Goal: Information Seeking & Learning: Learn about a topic

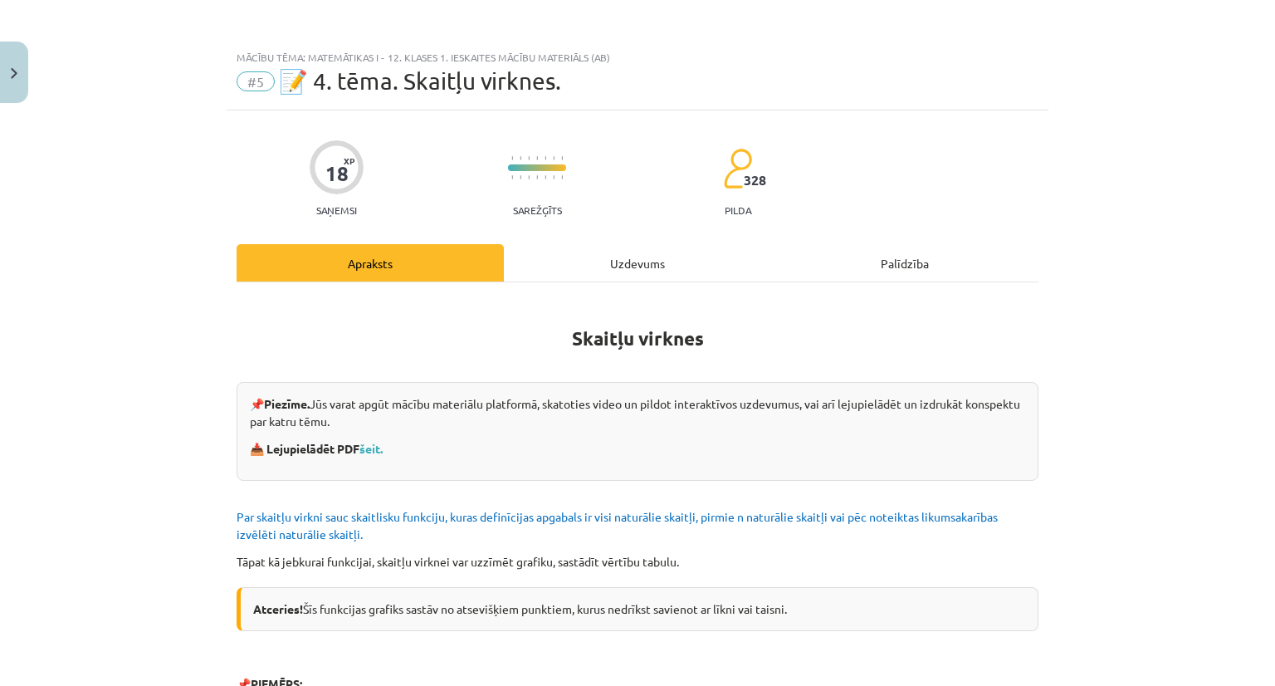
scroll to position [1428, 0]
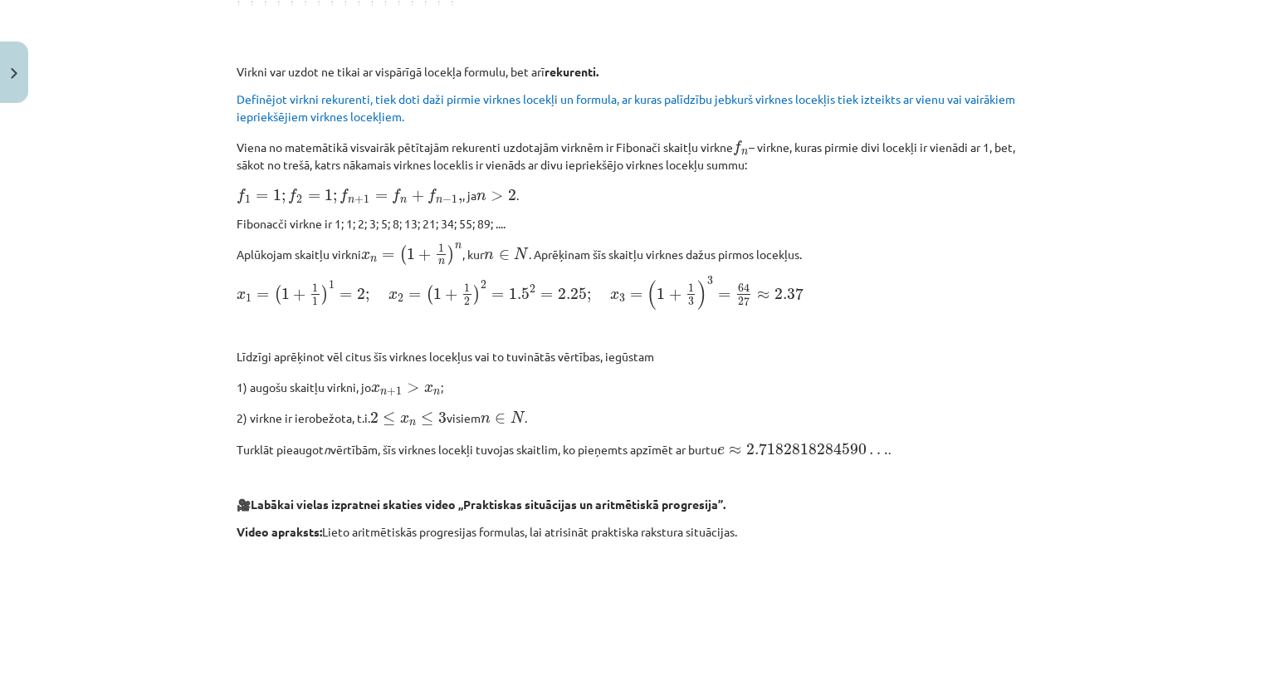
scroll to position [1641, 0]
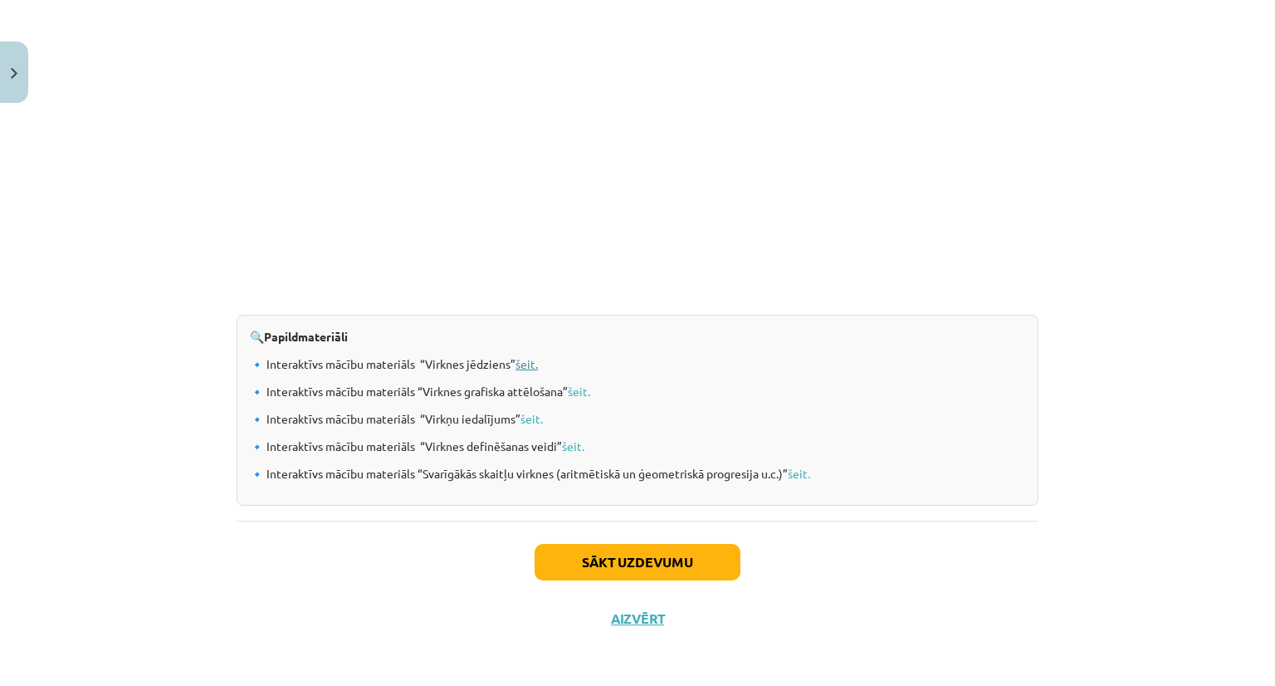
click at [536, 363] on link "šeit." at bounding box center [527, 363] width 22 height 15
click at [581, 386] on link "šeit." at bounding box center [579, 391] width 22 height 15
click at [527, 413] on link "šeit." at bounding box center [532, 418] width 22 height 15
click at [567, 443] on link "šeit." at bounding box center [573, 445] width 22 height 15
click at [804, 480] on div "🔍 Papildmateriāli 🔹 Interaktīvs mācību materiāls “Virknes jēdziens” šeit. 🔹 Int…" at bounding box center [638, 410] width 802 height 191
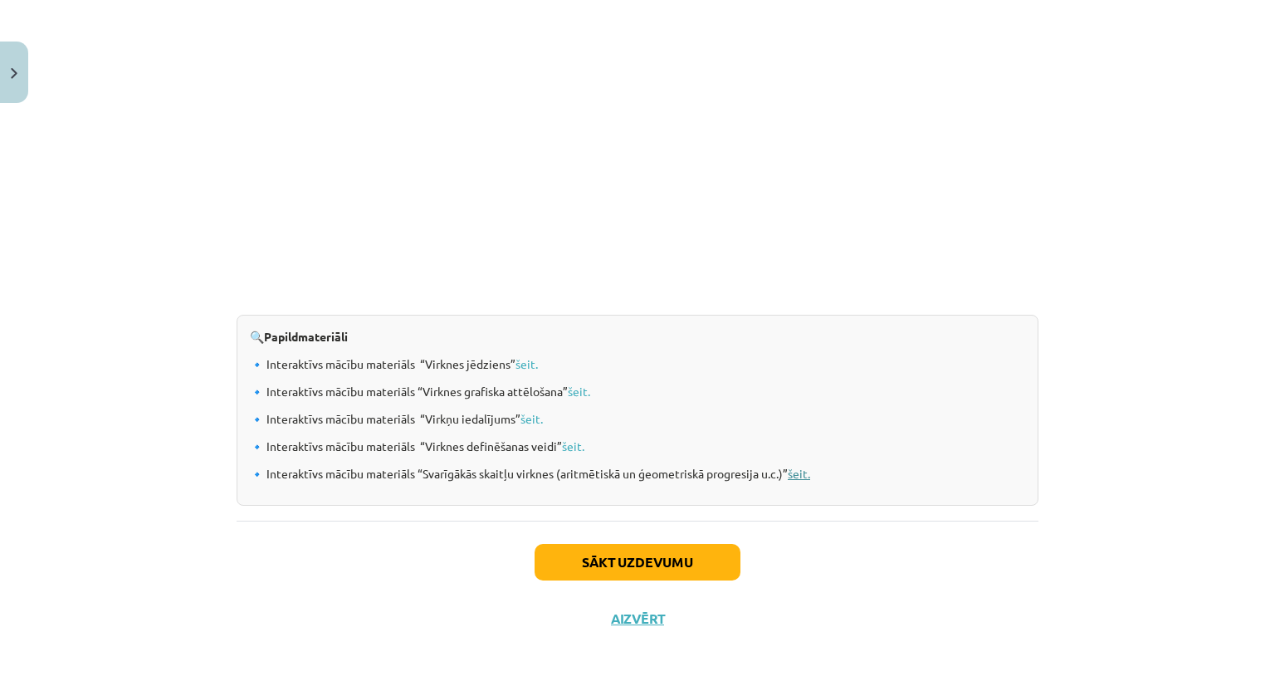
click at [800, 467] on link "šeit." at bounding box center [799, 473] width 22 height 15
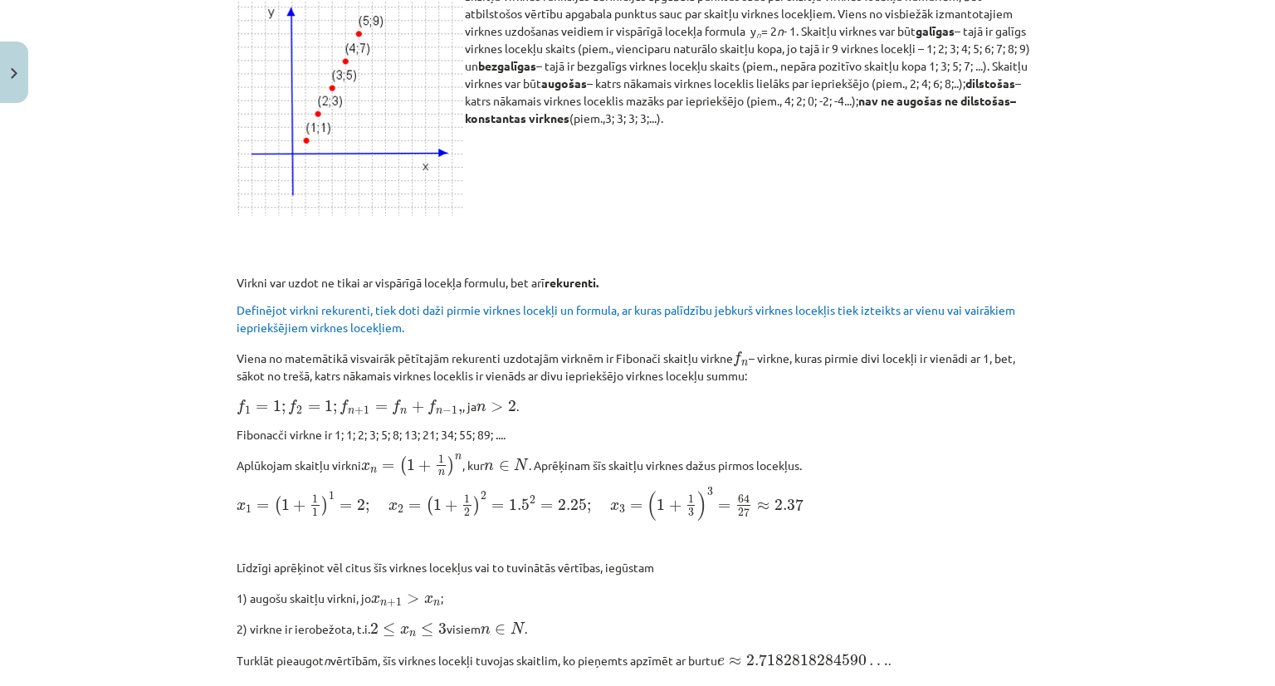
scroll to position [882, 0]
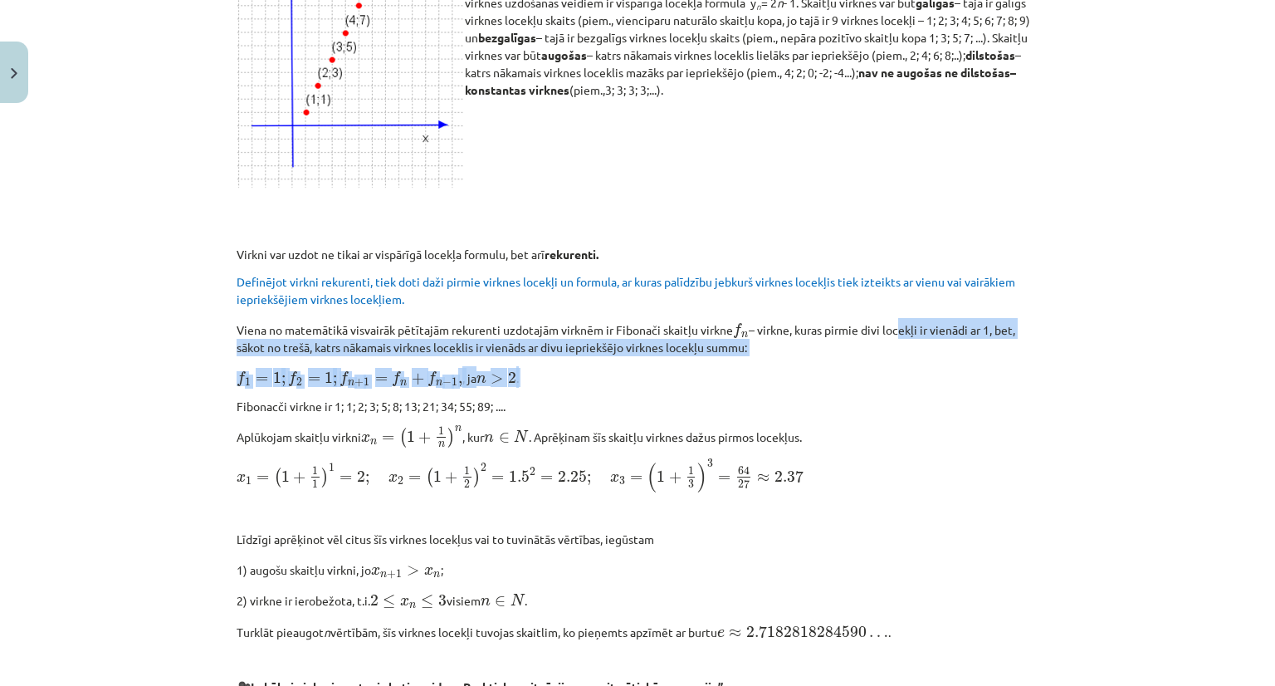
drag, startPoint x: 897, startPoint y: 333, endPoint x: 898, endPoint y: 366, distance: 33.3
click at [898, 366] on div "Skaitļu virknes 📌 Piezīme. Jūs varat apgūt mācību materiālu platformā, skatotie…" at bounding box center [638, 339] width 802 height 1849
click at [898, 366] on p "f 1 = 1 ; f 2 = 1 ; f n + 1 = f n + f n − 1 , f 1 = 1 ; f 2 = 1 ; f n + 1 = f n…" at bounding box center [638, 377] width 802 height 22
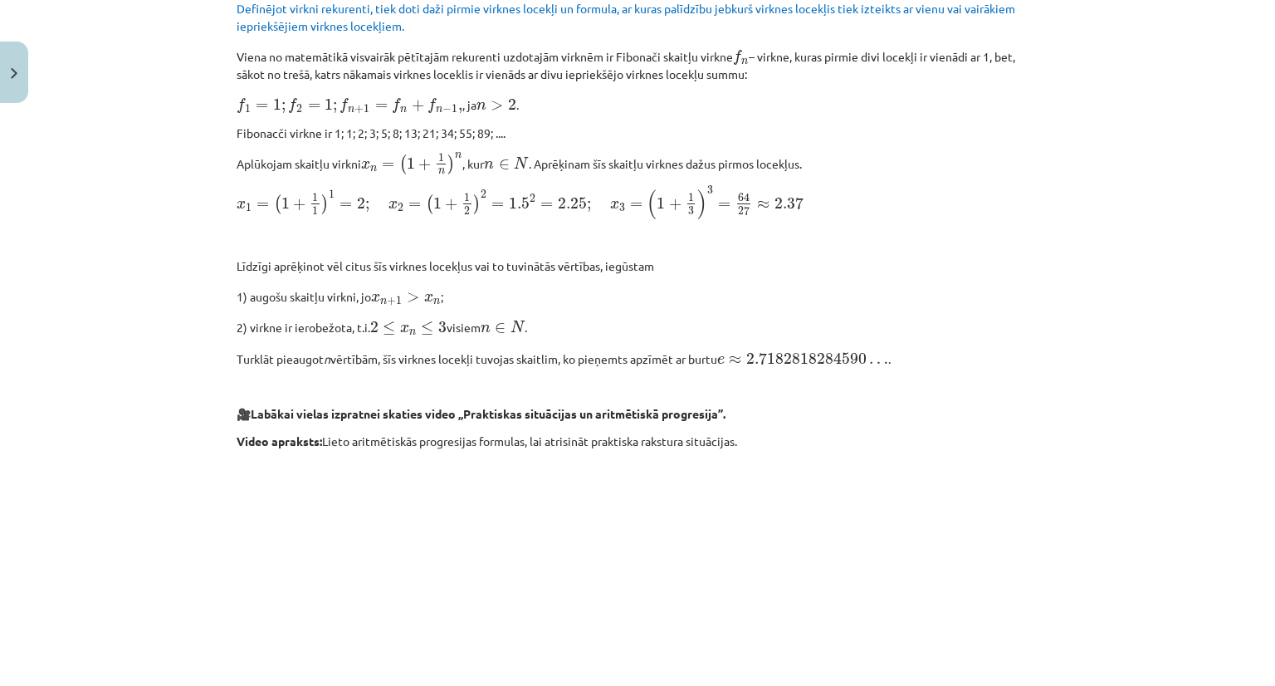
scroll to position [1164, 0]
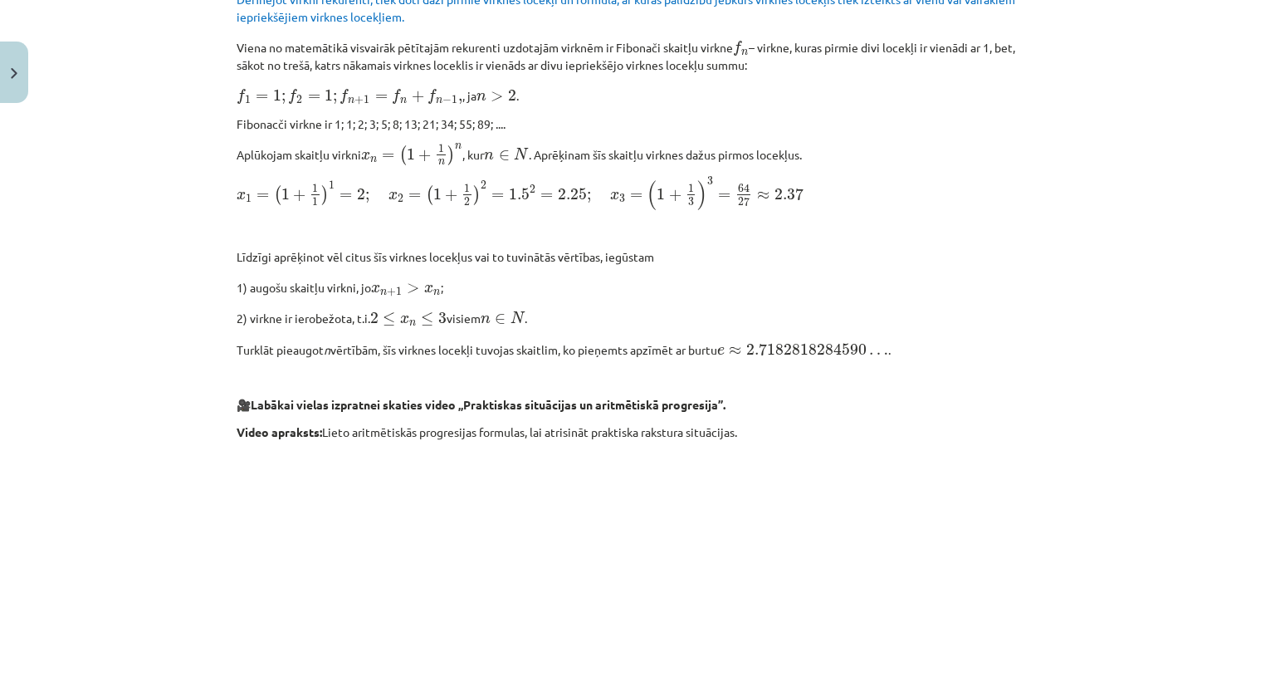
click at [1139, 365] on div "Mācību tēma: Matemātikas i - 12. klases 1. ieskaites mācību materiāls (ab) #5 📝…" at bounding box center [637, 343] width 1275 height 686
drag, startPoint x: 1275, startPoint y: 540, endPoint x: 1275, endPoint y: 586, distance: 46.5
click at [1275, 586] on div "Mācību tēma: Matemātikas i - 12. klases 1. ieskaites mācību materiāls (ab) #5 📝…" at bounding box center [637, 343] width 1275 height 686
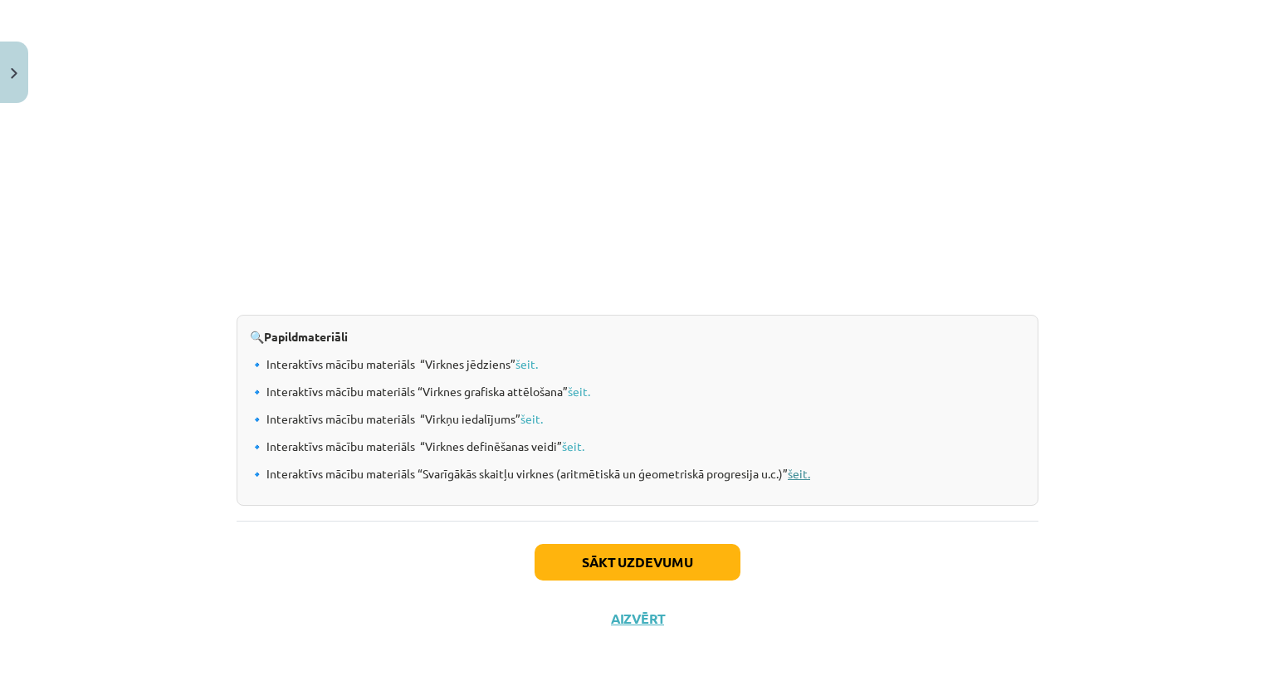
click at [803, 466] on link "šeit." at bounding box center [799, 473] width 22 height 15
click at [591, 559] on button "Sākt uzdevumu" at bounding box center [638, 562] width 206 height 37
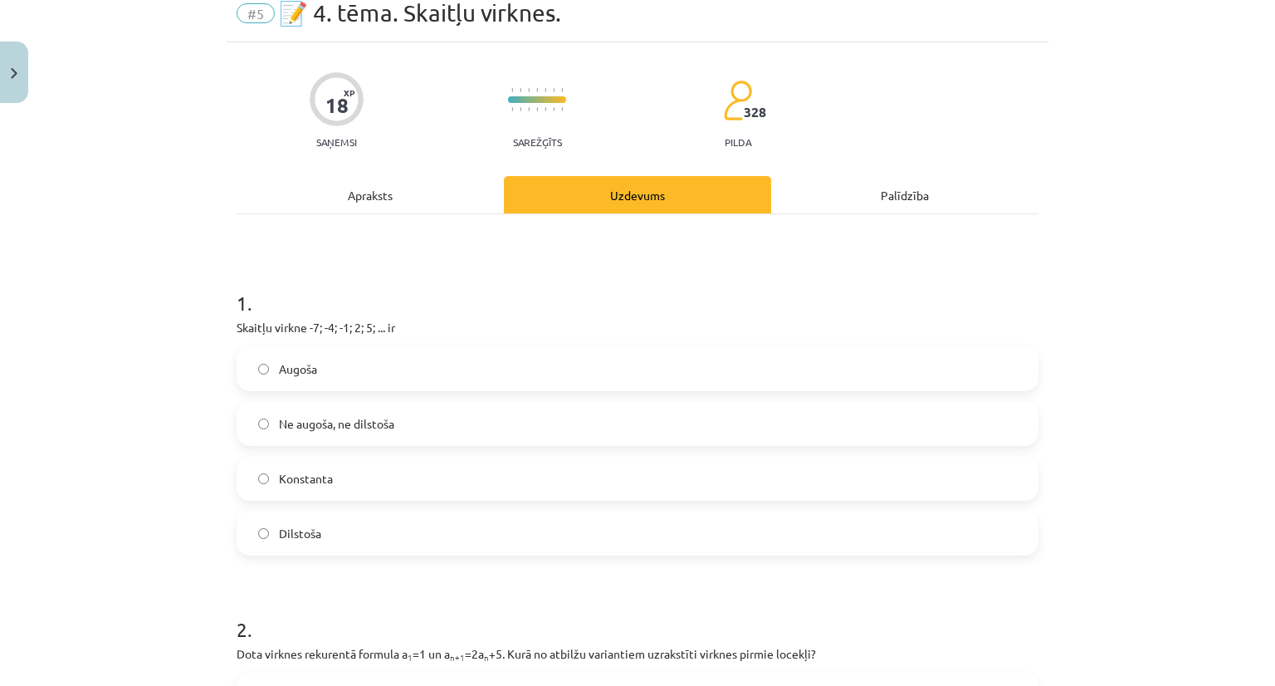
scroll to position [42, 0]
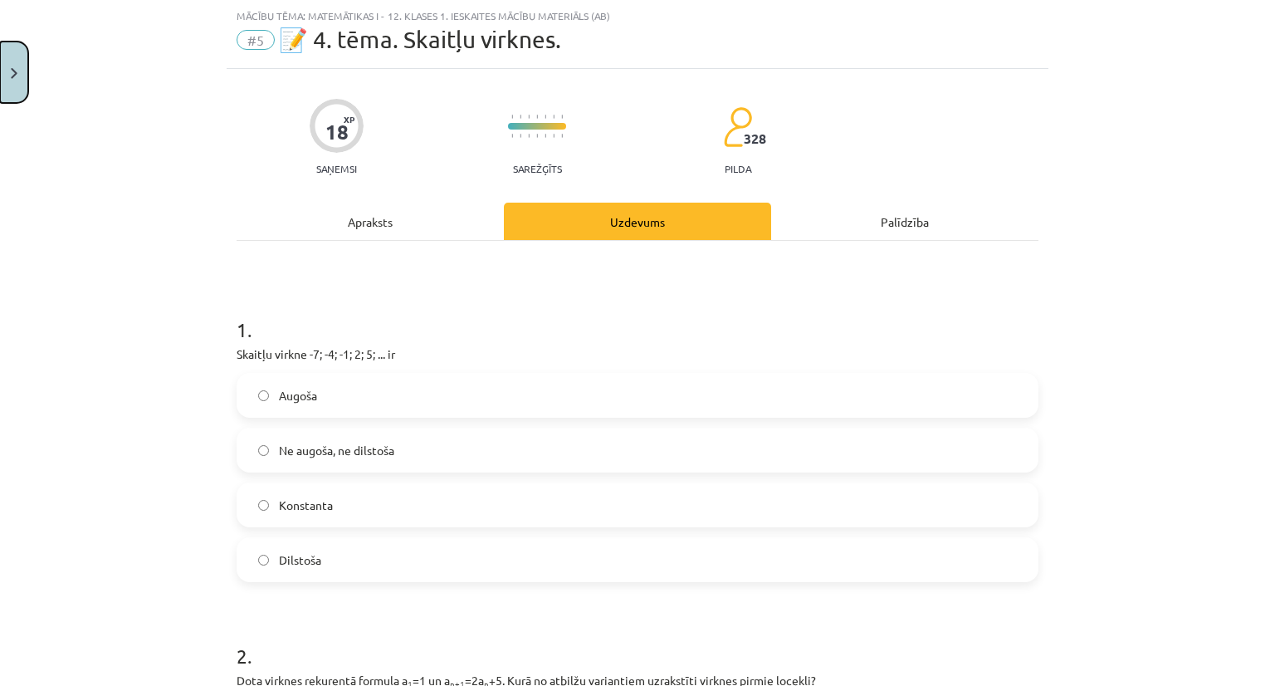
click at [2, 52] on button "Close" at bounding box center [14, 72] width 28 height 61
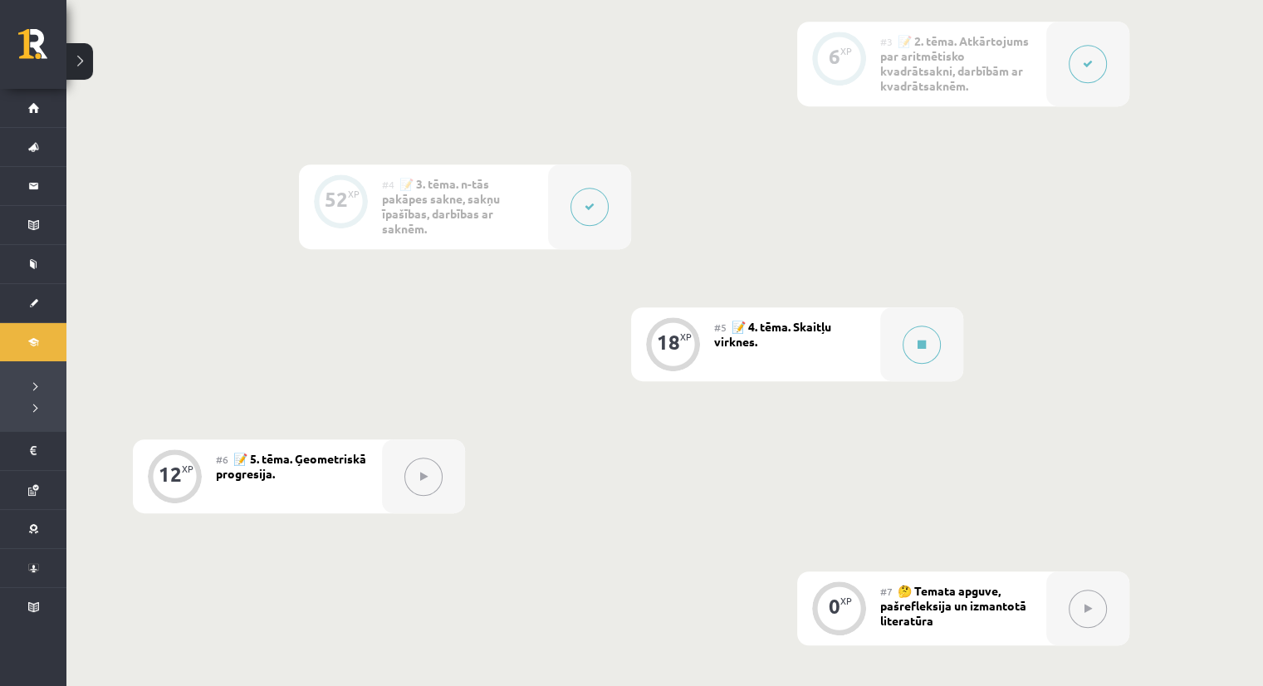
click at [872, 369] on div "#5 📝 4. tēma. Skaitļu virknes." at bounding box center [797, 344] width 166 height 74
click at [907, 354] on button at bounding box center [922, 344] width 38 height 38
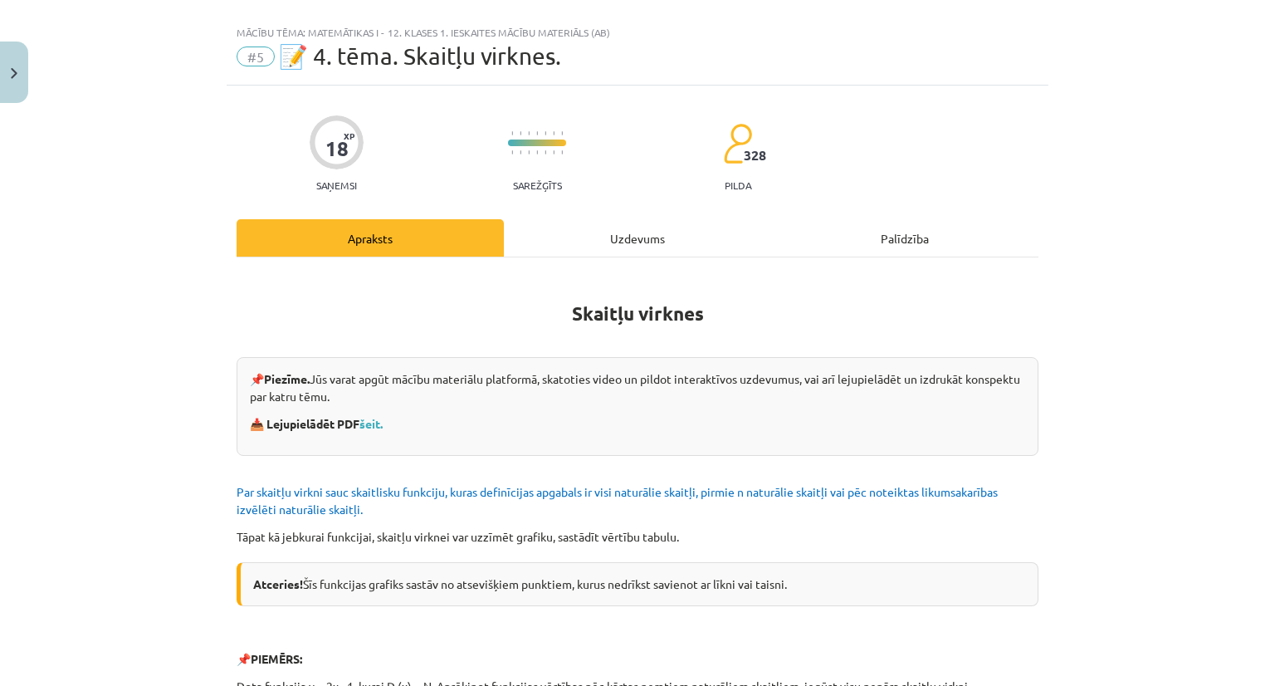
scroll to position [18, 0]
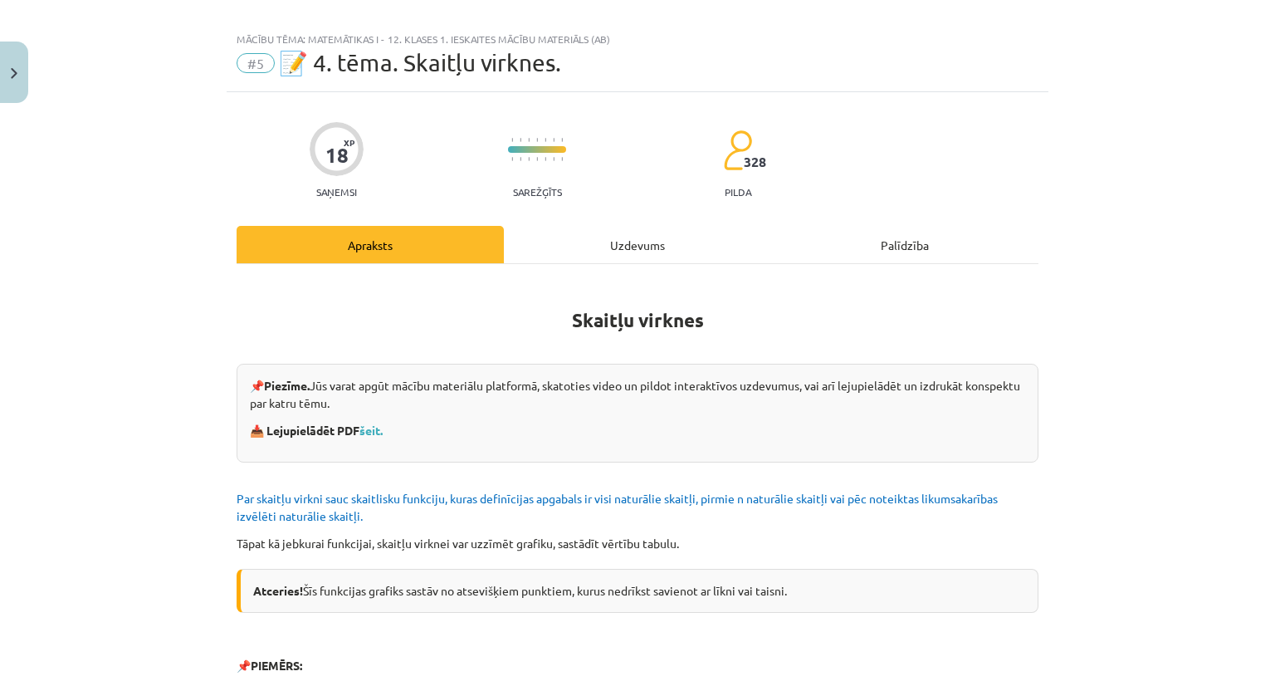
drag, startPoint x: 697, startPoint y: 214, endPoint x: 667, endPoint y: 230, distance: 33.8
click at [667, 230] on div "Uzdevums" at bounding box center [637, 244] width 267 height 37
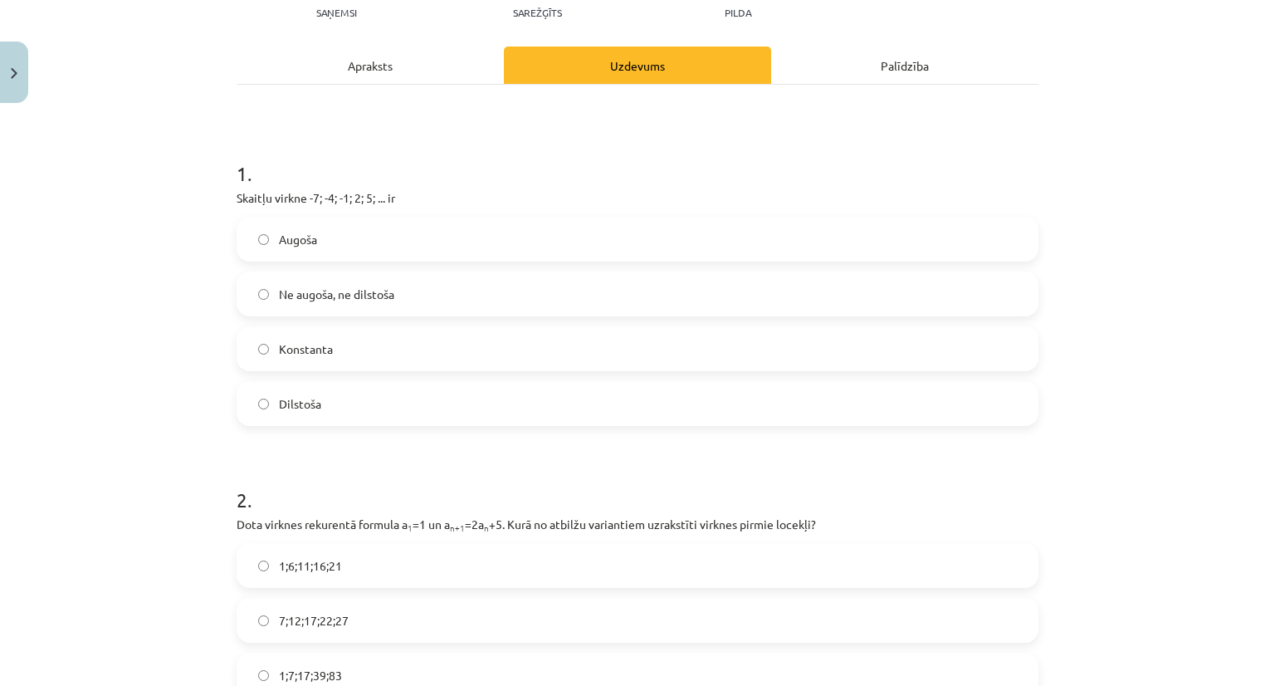
scroll to position [235, 0]
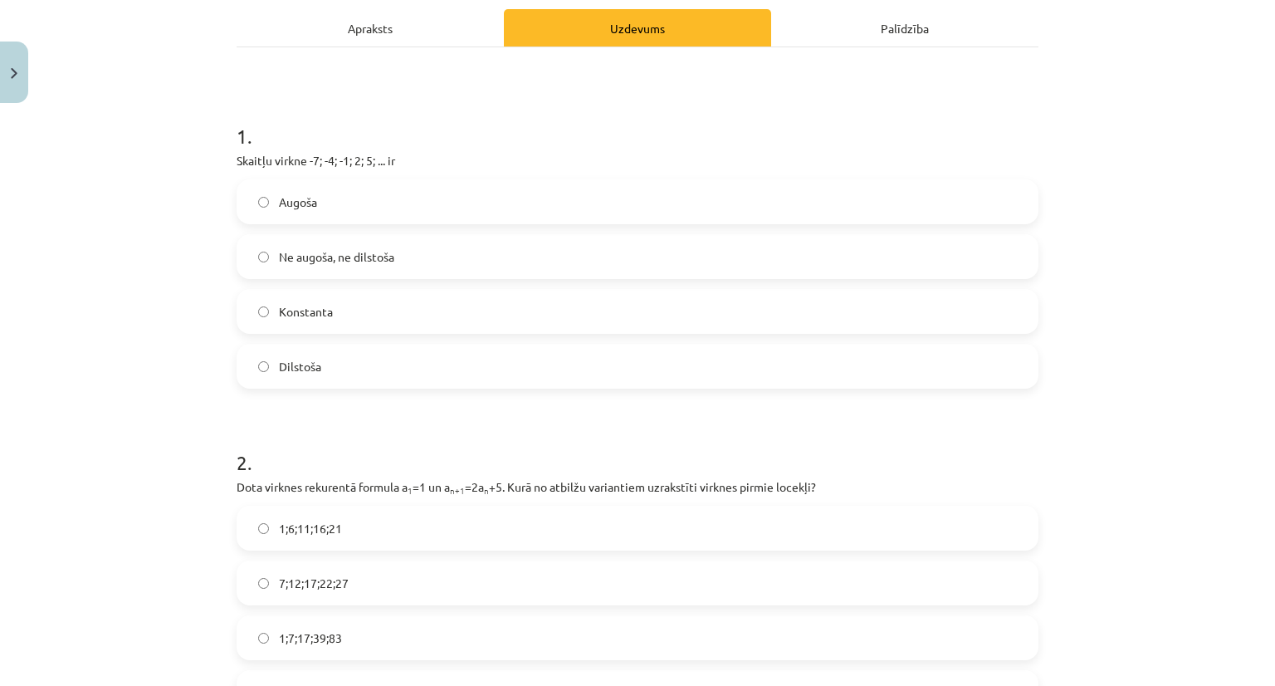
click at [749, 194] on label "Augoša" at bounding box center [637, 202] width 799 height 42
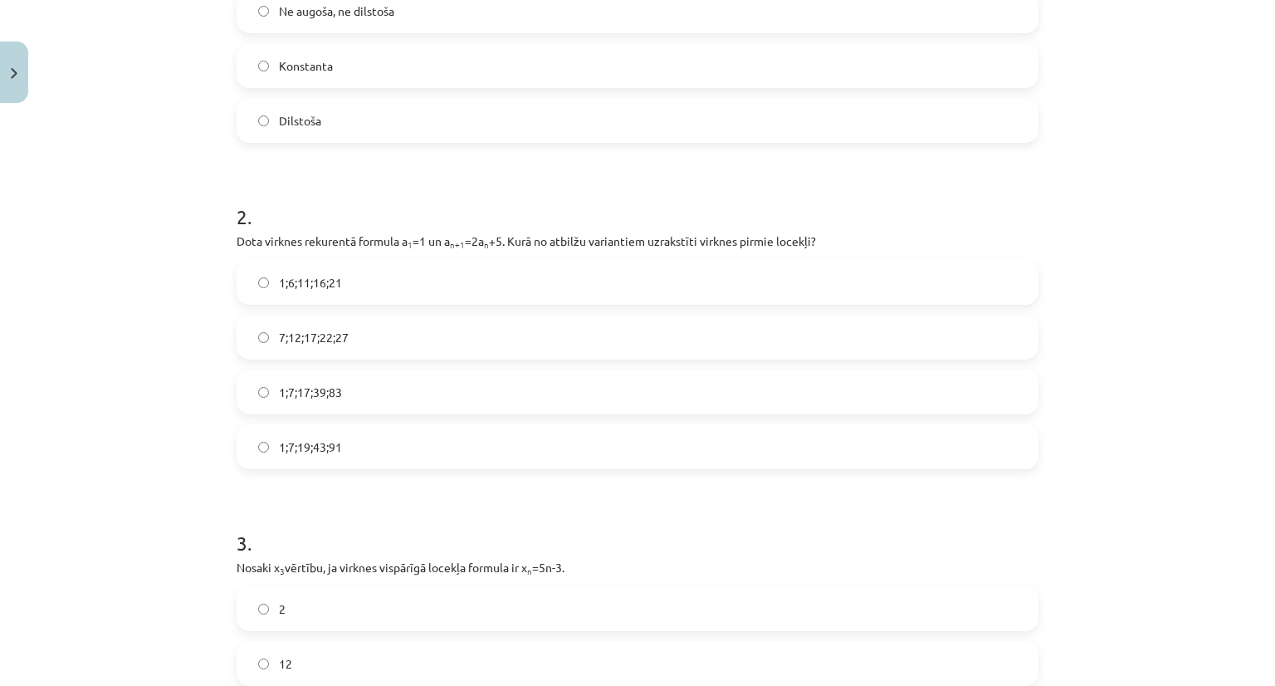
scroll to position [478, 0]
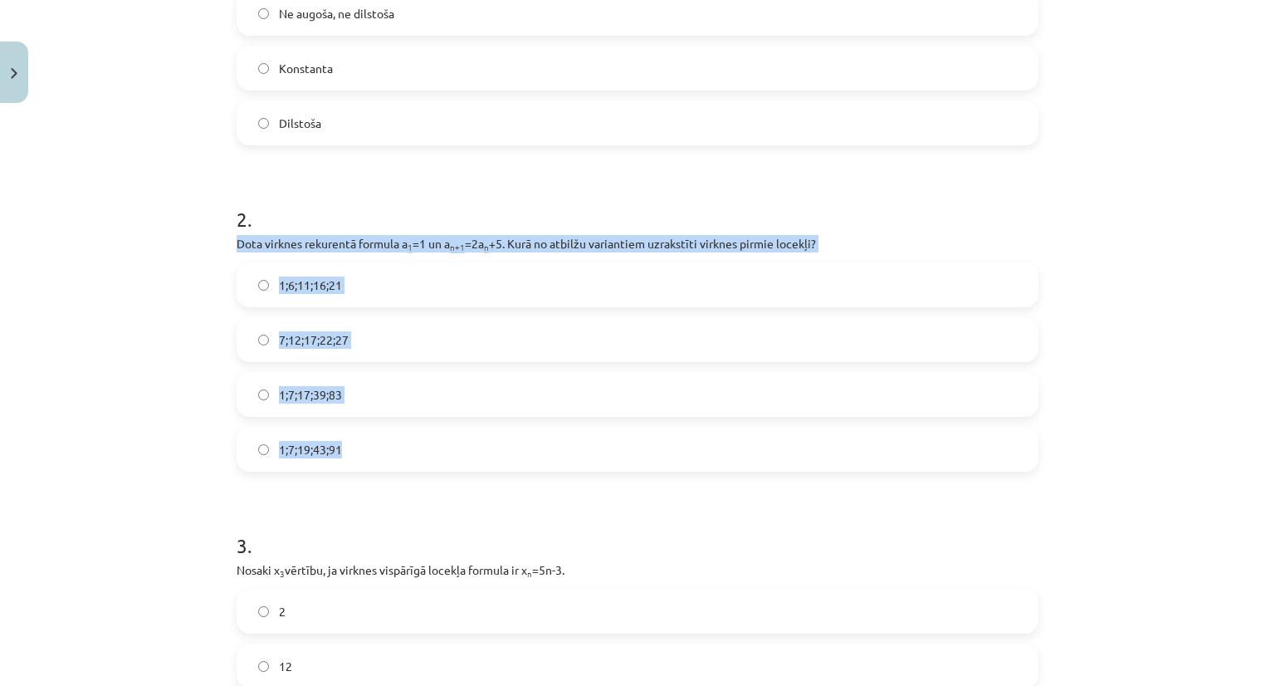
drag, startPoint x: 217, startPoint y: 239, endPoint x: 669, endPoint y: 427, distance: 489.9
click at [669, 427] on div "Mācību tēma: Matemātikas i - 12. klases 1. ieskaites mācību materiāls (ab) #5 📝…" at bounding box center [637, 343] width 1275 height 686
copy div "Dota virknes rekurentā formula a 1 =1 un a n+1 =2a n +5. Kurā no atbilžu varian…"
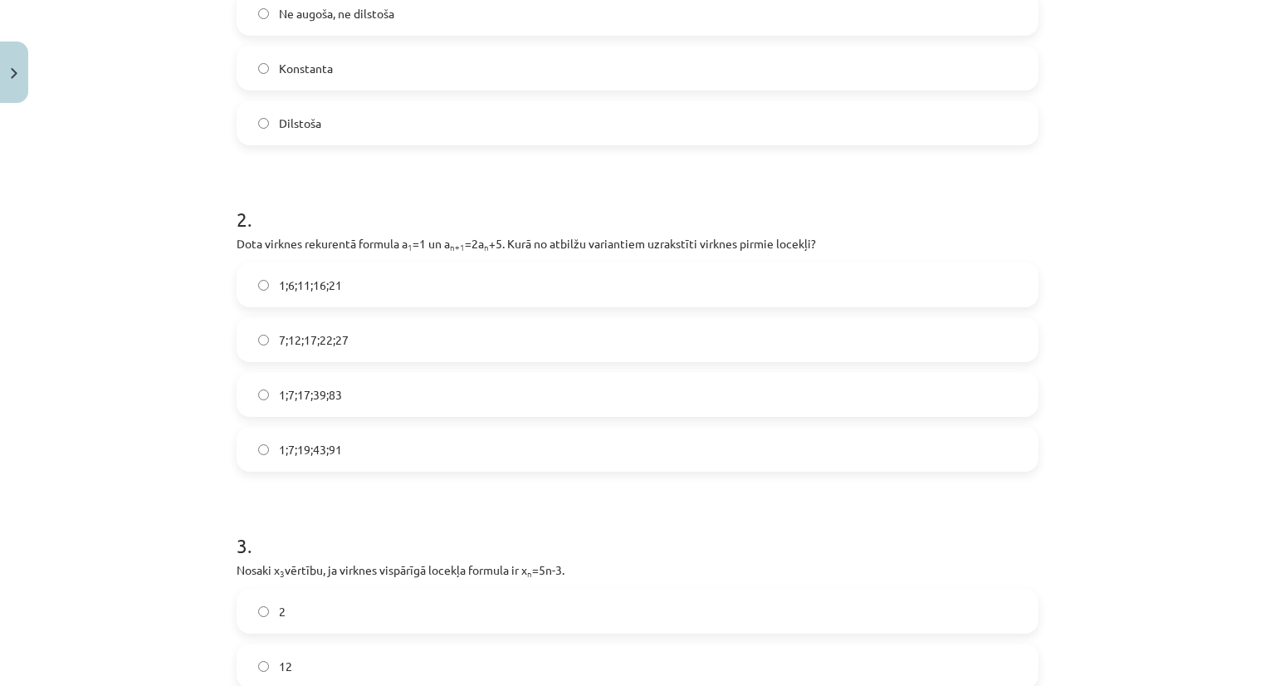
click at [403, 200] on h1 "2 ." at bounding box center [638, 204] width 802 height 51
click at [360, 444] on label "1;7;19;43;91" at bounding box center [637, 449] width 799 height 42
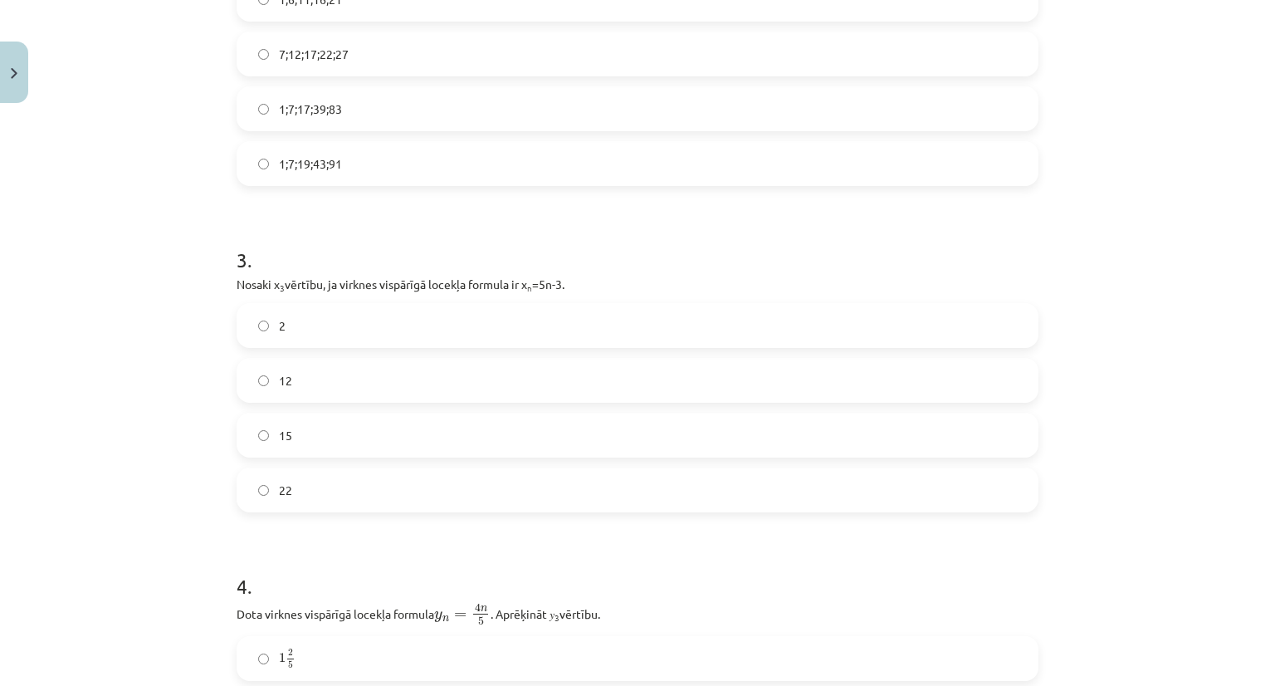
scroll to position [761, 0]
drag, startPoint x: 193, startPoint y: 280, endPoint x: 512, endPoint y: 275, distance: 319.7
click at [512, 275] on div "Mācību tēma: Matemātikas i - 12. klases 1. ieskaites mācību materiāls (ab) #5 📝…" at bounding box center [637, 343] width 1275 height 686
click at [512, 275] on div "3 . Nosaki x 3 vērtību, ja virknes vispārīgā locekļa formula ir x n =5n-3. 2 12…" at bounding box center [638, 369] width 802 height 293
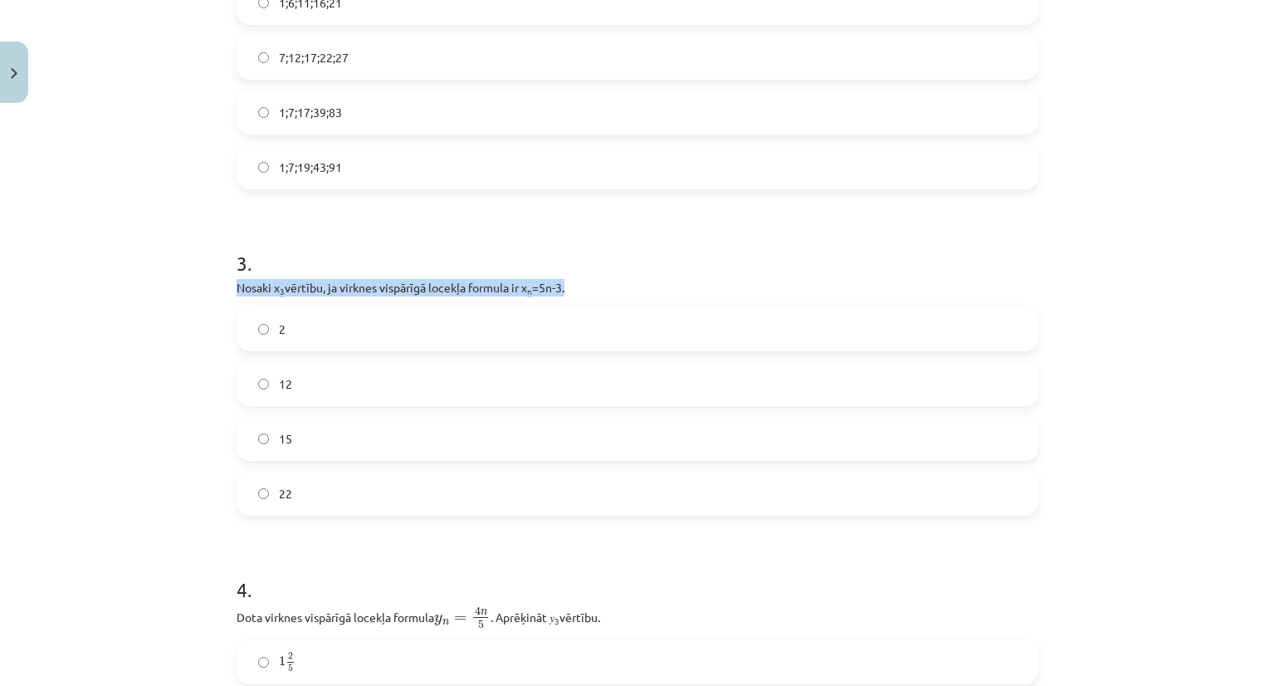
drag, startPoint x: 231, startPoint y: 283, endPoint x: 572, endPoint y: 292, distance: 341.4
click at [572, 292] on p "Nosaki x 3 vērtību, ja virknes vispārīgā locekļa formula ir x n =5n-3." at bounding box center [638, 287] width 802 height 17
copy p "Nosaki x 3 vērtību, ja virknes vispārīgā locekļa formula ir x n =5n-3."
click at [344, 447] on label "15" at bounding box center [637, 439] width 799 height 42
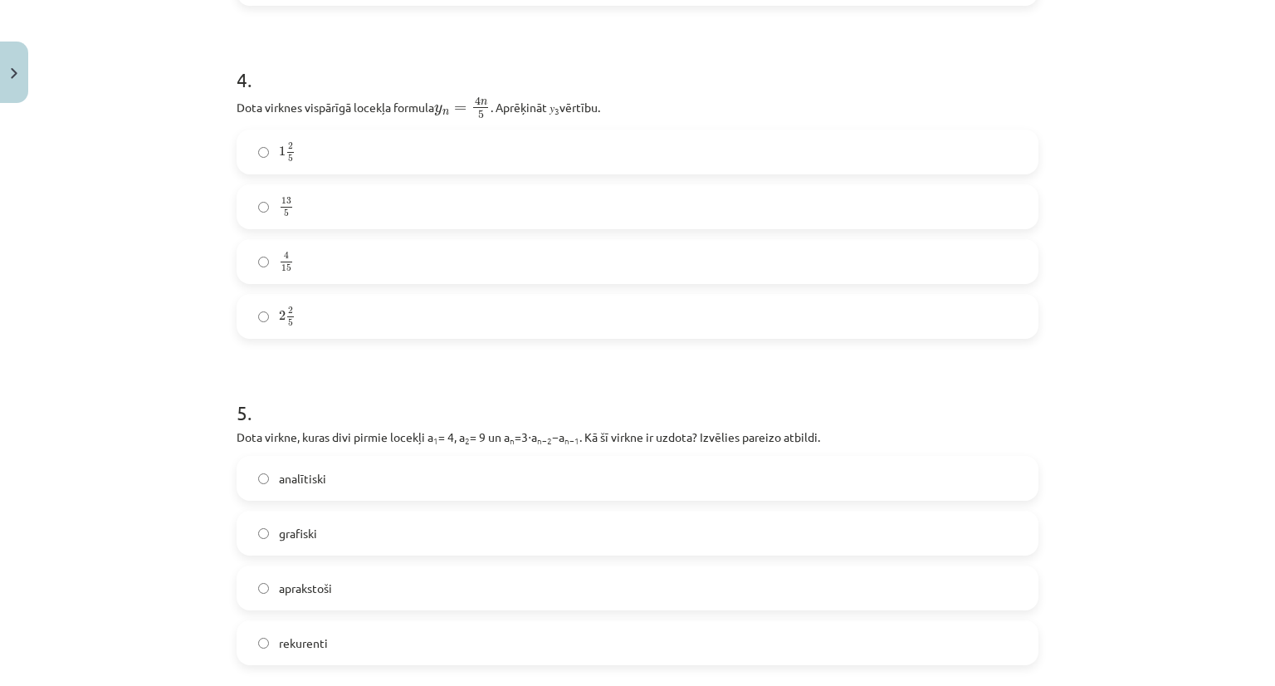
scroll to position [1272, 0]
drag, startPoint x: 216, startPoint y: 89, endPoint x: 604, endPoint y: 101, distance: 388.8
click at [604, 101] on div "Mācību tēma: Matemātikas i - 12. klases 1. ieskaites mācību materiāls (ab) #5 📝…" at bounding box center [637, 343] width 1275 height 686
click at [639, 120] on div "4 . Dota virknes vispārīgā locekļa formula y n = 4 n 5 y n = 4 n 5 . Aprēķināt …" at bounding box center [638, 187] width 802 height 300
click at [628, 122] on div "4 . Dota virknes vispārīgā locekļa formula y n = 4 n 5 y n = 4 n 5 . Aprēķināt …" at bounding box center [638, 187] width 802 height 300
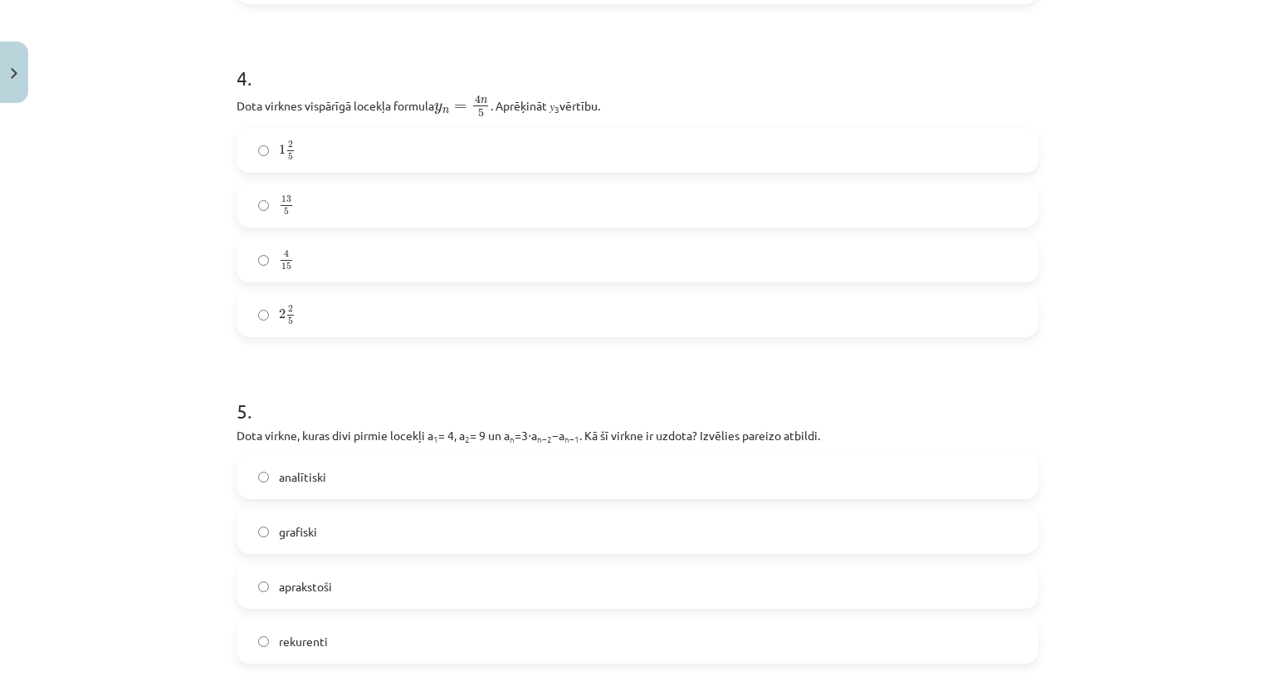
click at [641, 138] on label "1 2 5 1 2 5" at bounding box center [637, 151] width 799 height 42
drag, startPoint x: 226, startPoint y: 102, endPoint x: 641, endPoint y: 94, distance: 415.2
copy p "Dota virknes vispārīgā locekļa formula y n = 4 n 5 y n = 4 n 5 . Aprēķināt 𝑦 3 …"
click at [181, 150] on div "Mācību tēma: Matemātikas i - 12. klases 1. ieskaites mācību materiāls (ab) #5 📝…" at bounding box center [637, 343] width 1275 height 686
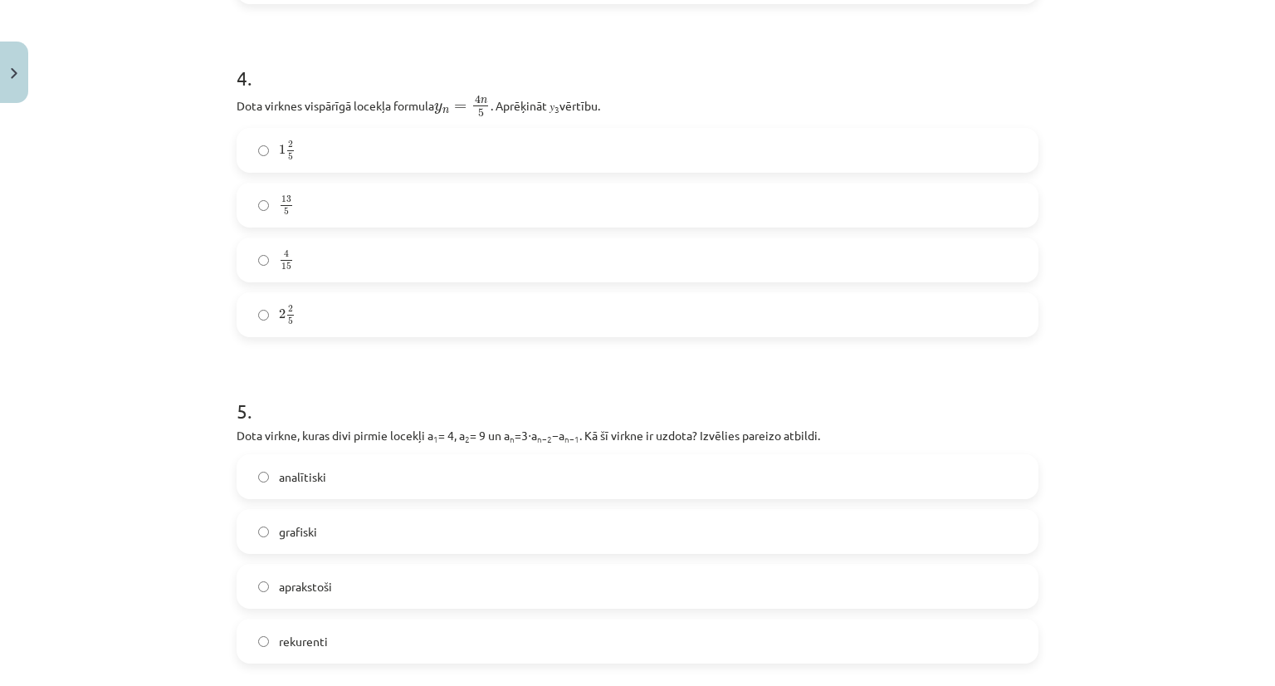
click at [902, 310] on label "2 2 5 2 2 5" at bounding box center [637, 315] width 799 height 42
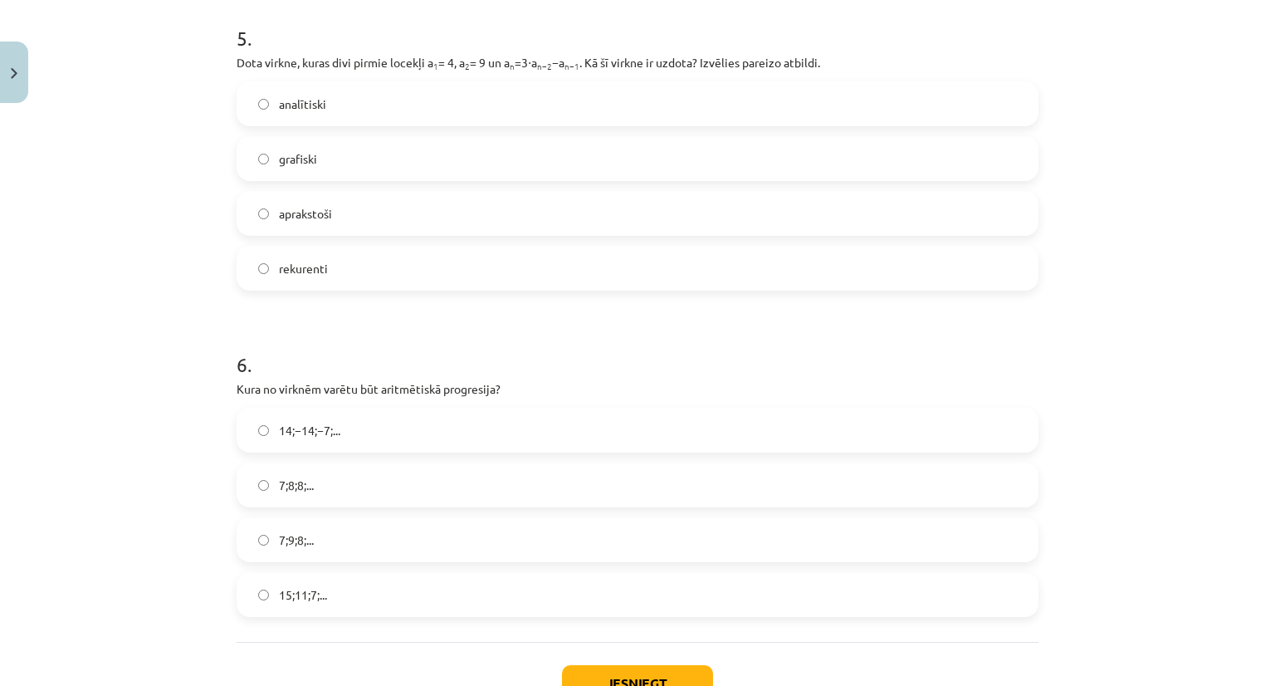
scroll to position [1647, 0]
click at [707, 275] on label "rekurenti" at bounding box center [637, 266] width 799 height 42
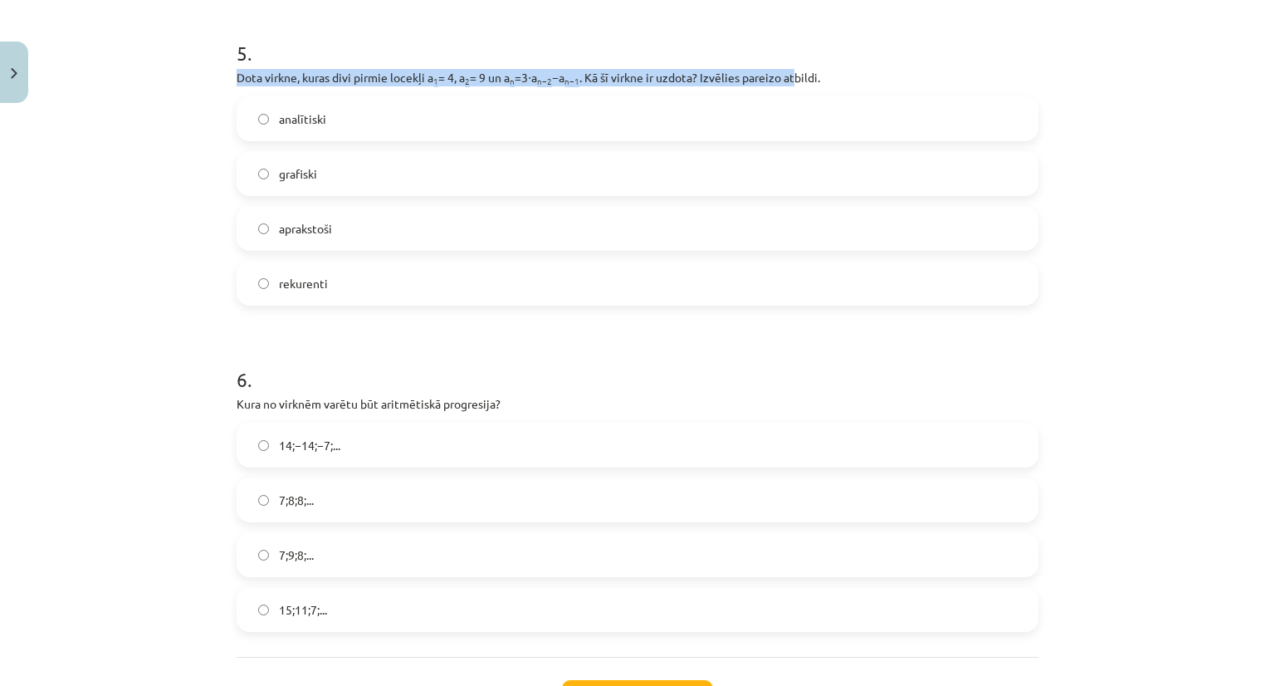
drag, startPoint x: 223, startPoint y: 54, endPoint x: 800, endPoint y: 76, distance: 578.3
drag, startPoint x: 228, startPoint y: 79, endPoint x: 691, endPoint y: 75, distance: 463.3
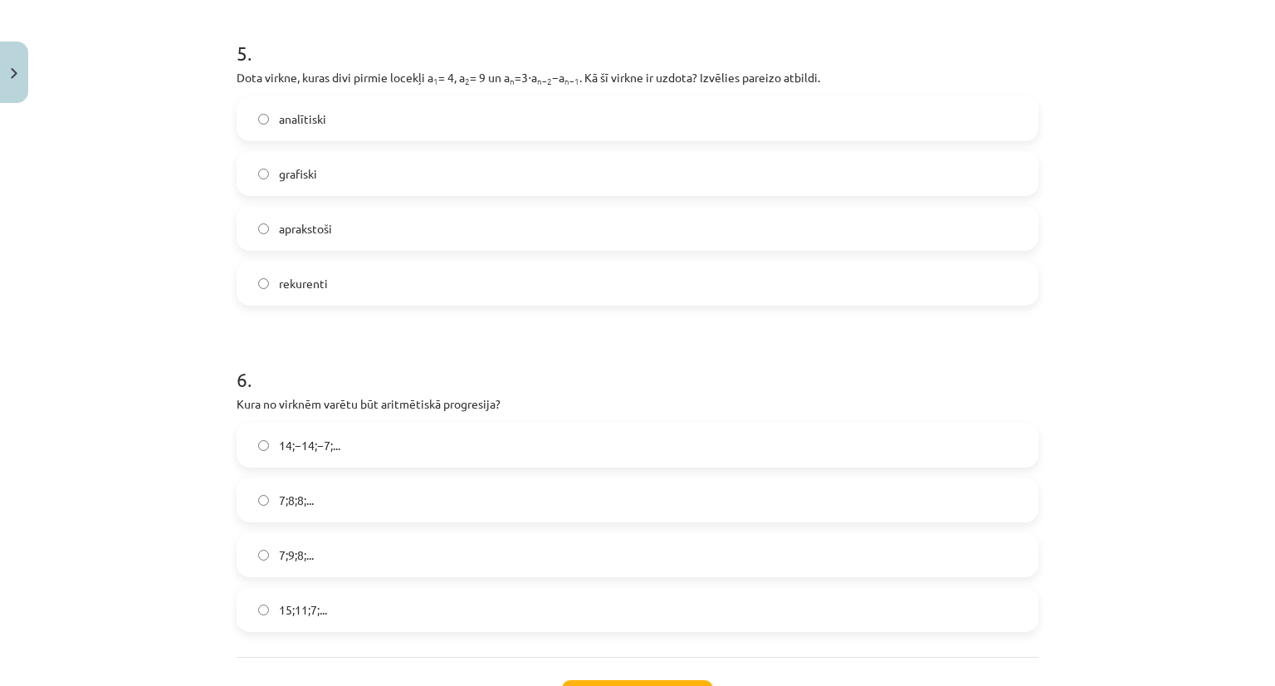
click at [174, 188] on div "Mācību tēma: Matemātikas i - 12. klases 1. ieskaites mācību materiāls (ab) #5 📝…" at bounding box center [637, 343] width 1275 height 686
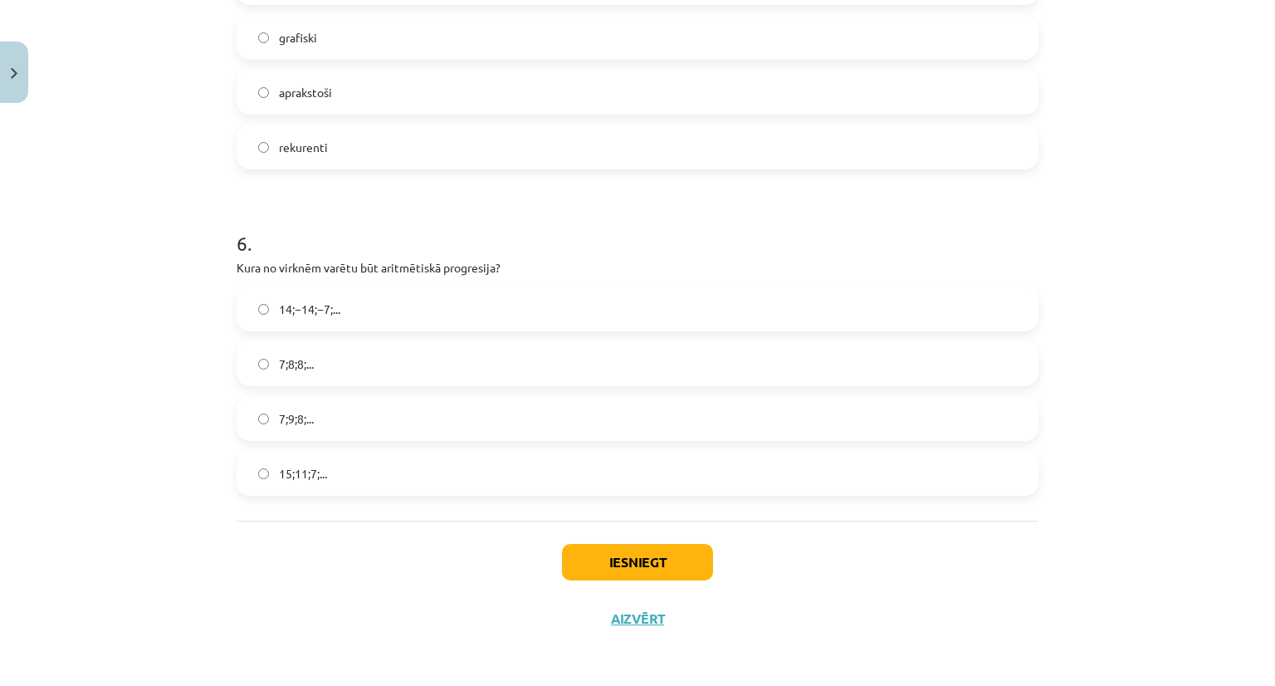
scroll to position [1768, 0]
click at [883, 461] on label "15;11;7;..." at bounding box center [637, 472] width 799 height 42
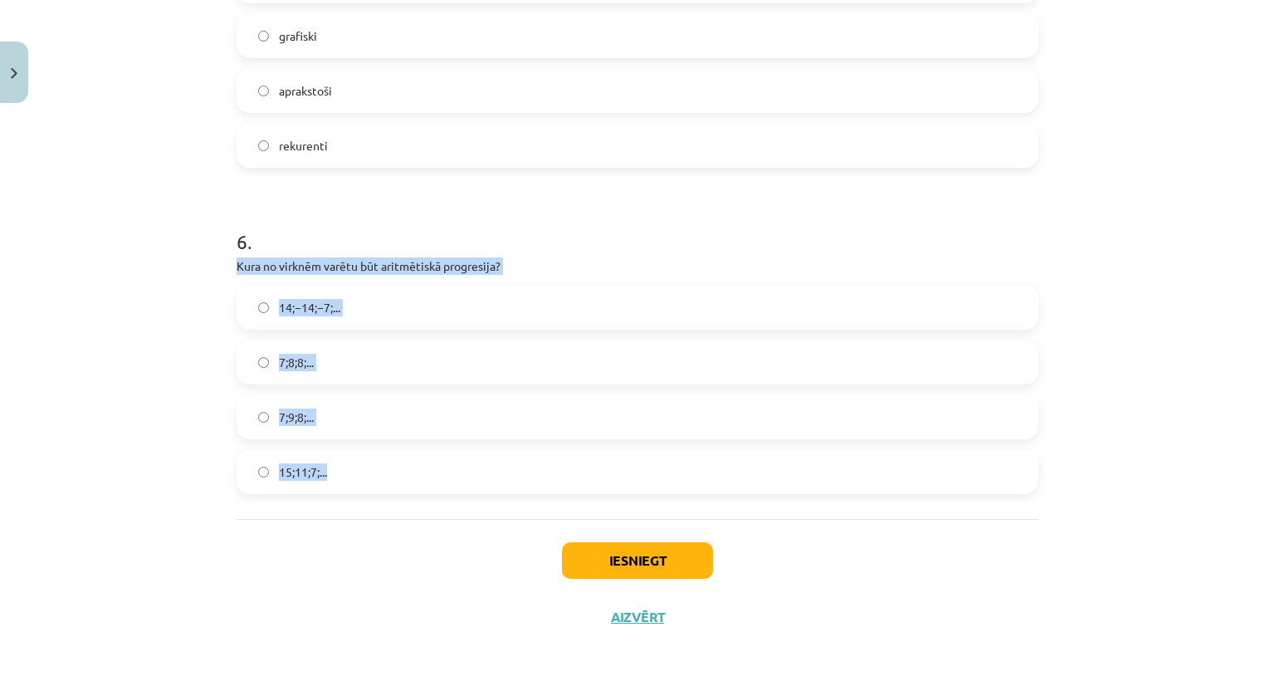
drag, startPoint x: 216, startPoint y: 259, endPoint x: 404, endPoint y: 472, distance: 284.7
click at [404, 472] on div "Mācību tēma: Matemātikas i - 12. klases 1. ieskaites mācību materiāls (ab) #5 📝…" at bounding box center [637, 343] width 1275 height 686
copy div "Kura no virknēm varētu būt aritmētiskā progresija? 14;−14;−7;... 7;8;8;... 7;9;…"
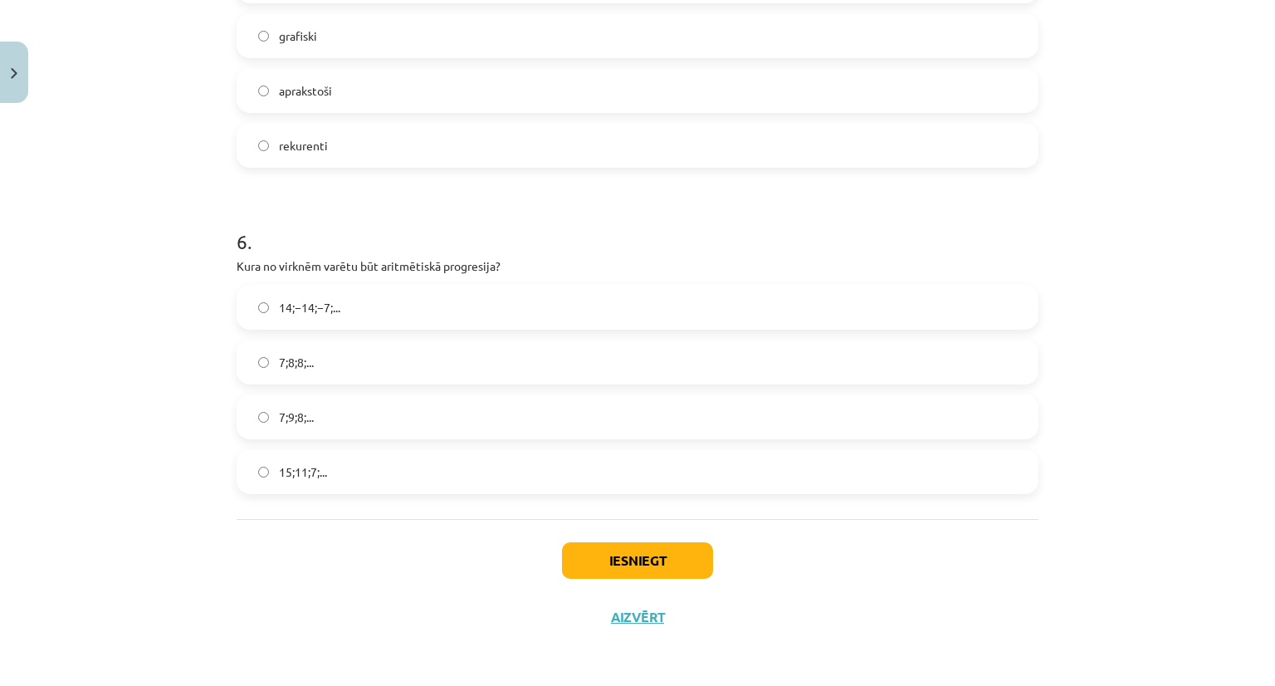
click at [644, 239] on h1 "6 ." at bounding box center [638, 226] width 802 height 51
click at [572, 555] on button "Iesniegt" at bounding box center [637, 560] width 151 height 37
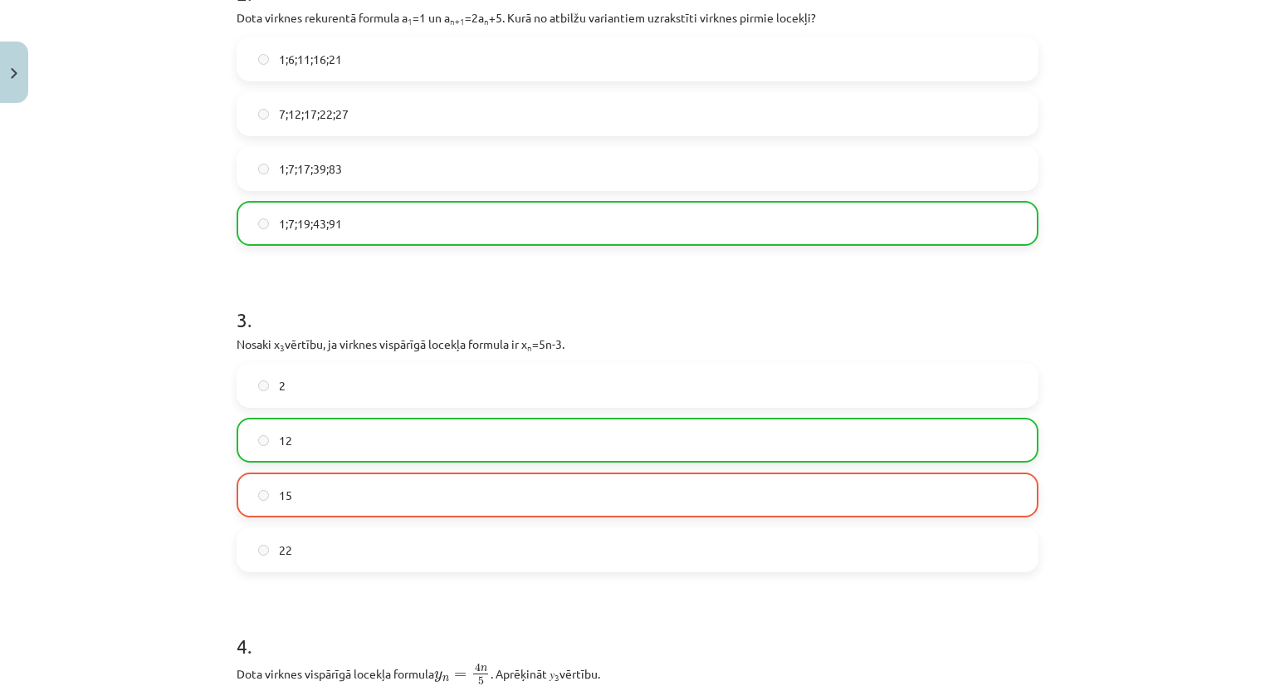
scroll to position [730, 0]
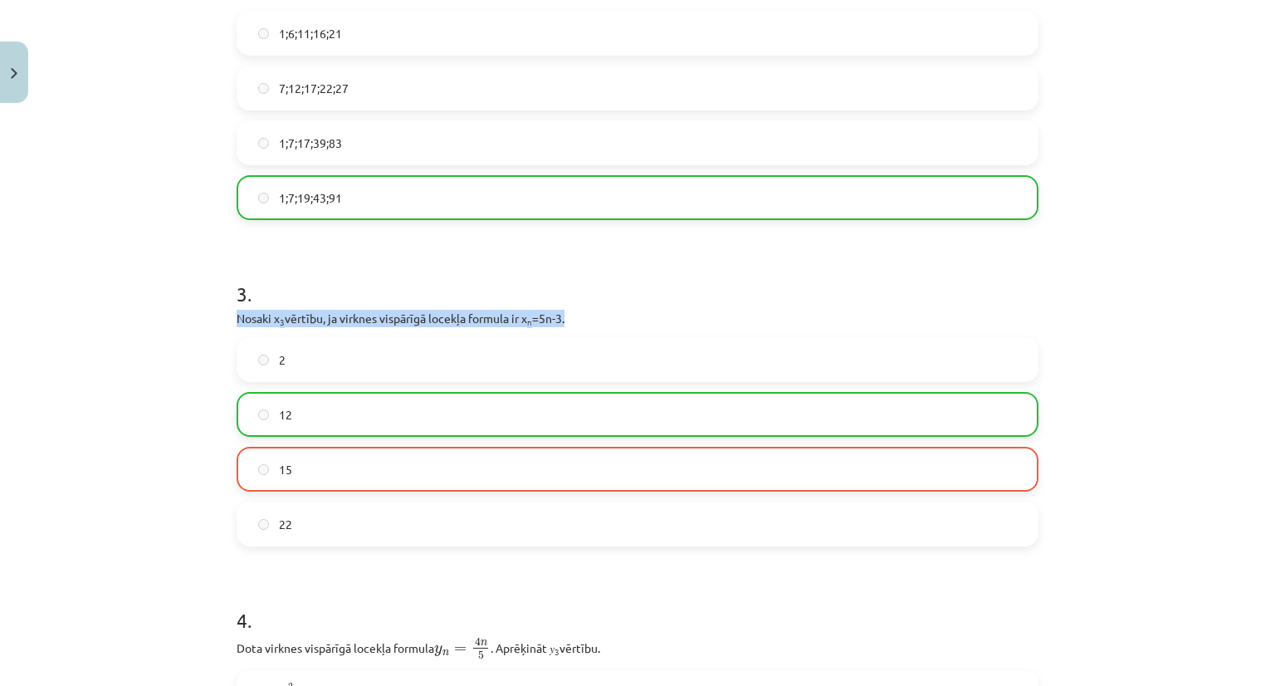
drag, startPoint x: 224, startPoint y: 318, endPoint x: 580, endPoint y: 316, distance: 356.2
click at [580, 316] on div "18 XP Saņemsi Sarežģīts 320 pilda Apraksts Uzdevums Palīdzība 1 . Skaitļu virkn…" at bounding box center [638, 559] width 822 height 2356
click at [580, 316] on p "Nosaki x 3 vērtību, ja virknes vispārīgā locekļa formula ir x n =5n-3." at bounding box center [638, 318] width 802 height 17
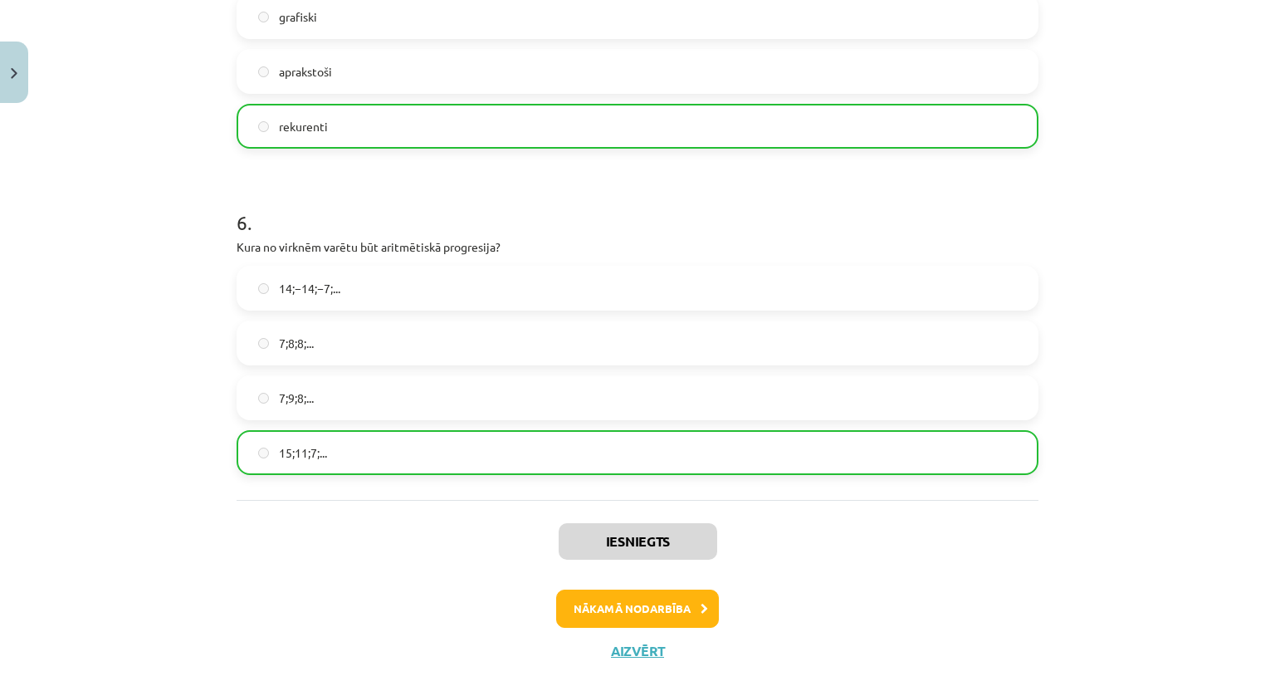
scroll to position [1800, 0]
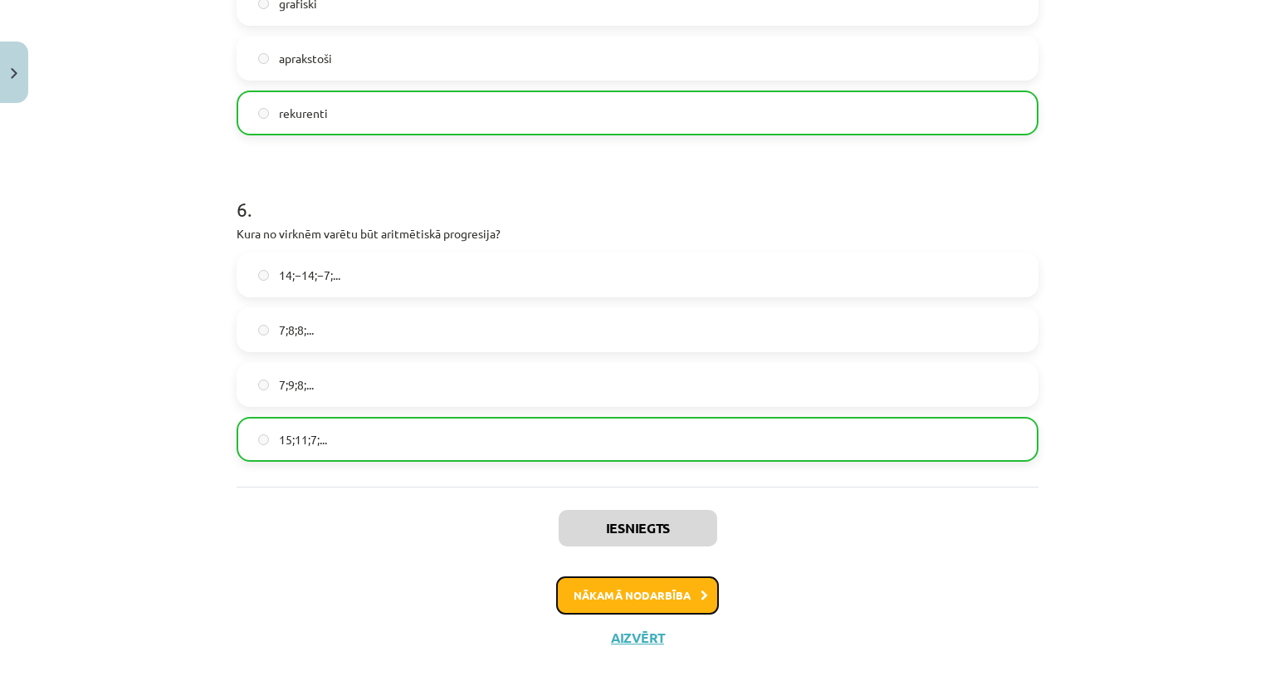
click at [617, 595] on button "Nākamā nodarbība" at bounding box center [637, 595] width 163 height 38
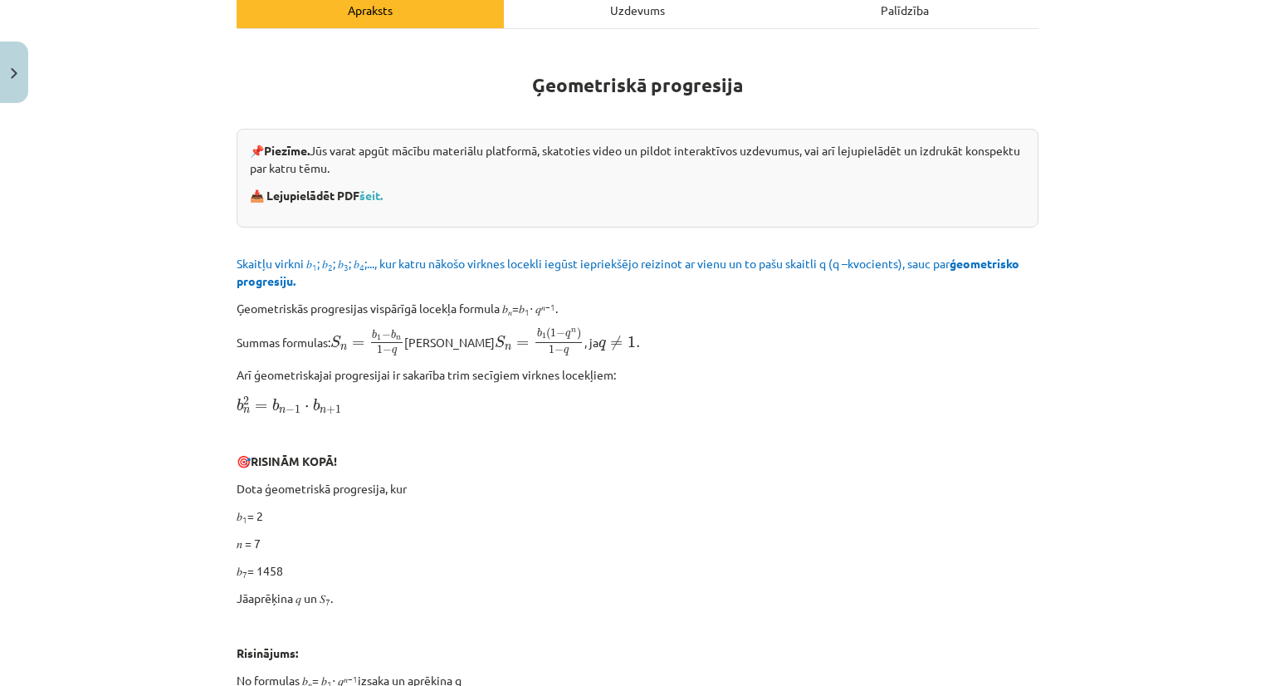
scroll to position [256, 0]
